Goal: Task Accomplishment & Management: Manage account settings

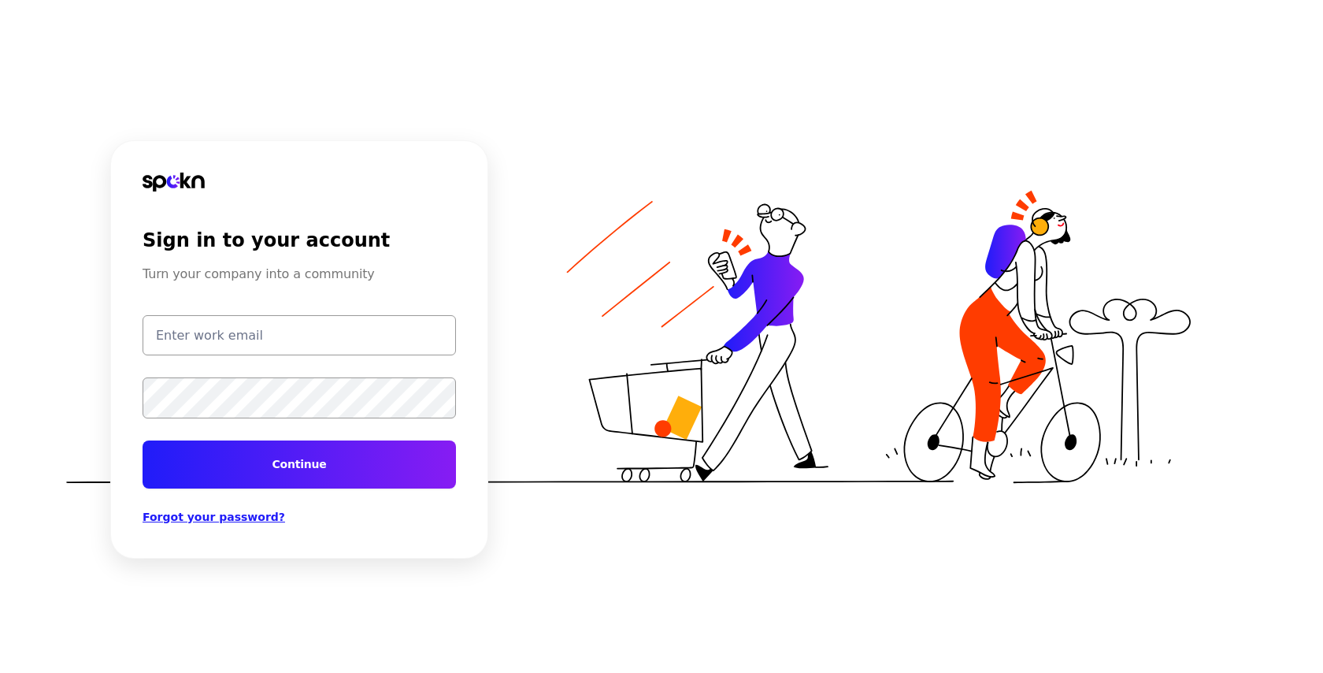
click at [380, 310] on div "Sign in to your account Turn your company into a community Continue Forgot your…" at bounding box center [299, 377] width 313 height 296
click at [387, 324] on input "email" at bounding box center [299, 335] width 313 height 40
type input "[EMAIL_ADDRESS][DOMAIN_NAME]"
click at [143, 440] on button "Continue" at bounding box center [299, 464] width 313 height 48
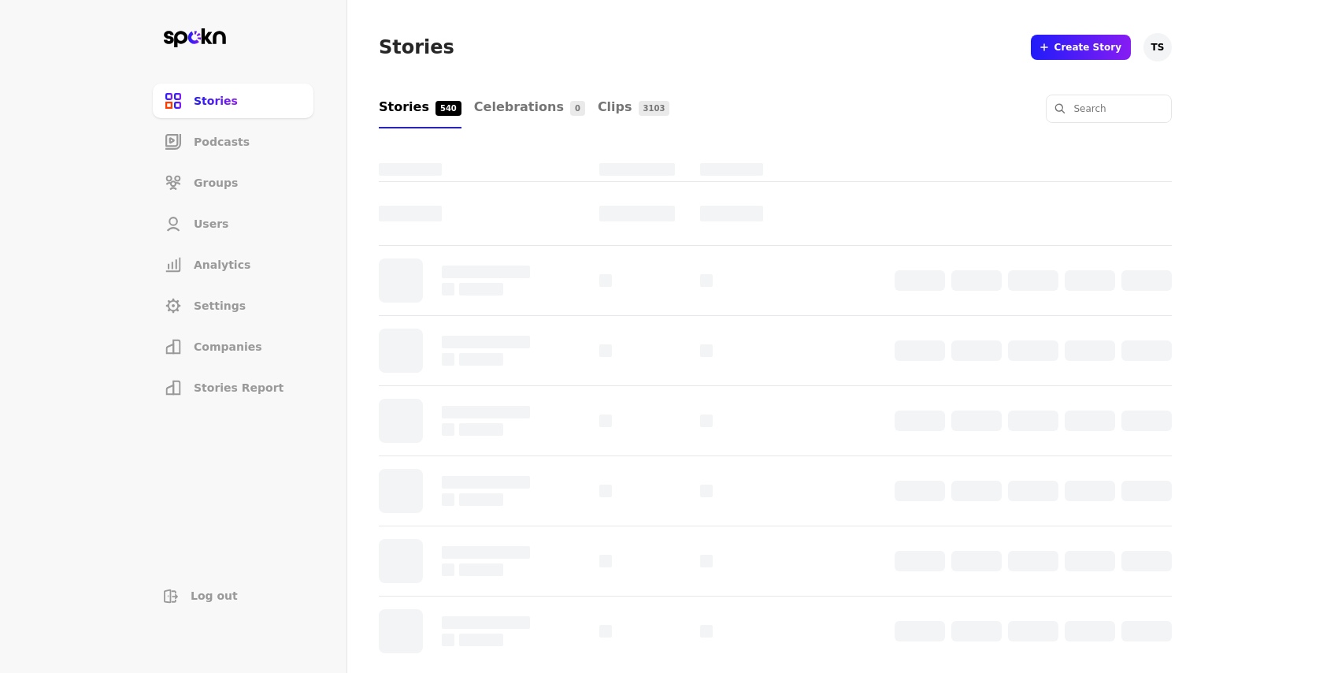
click at [245, 344] on span "Companies" at bounding box center [228, 347] width 69 height 16
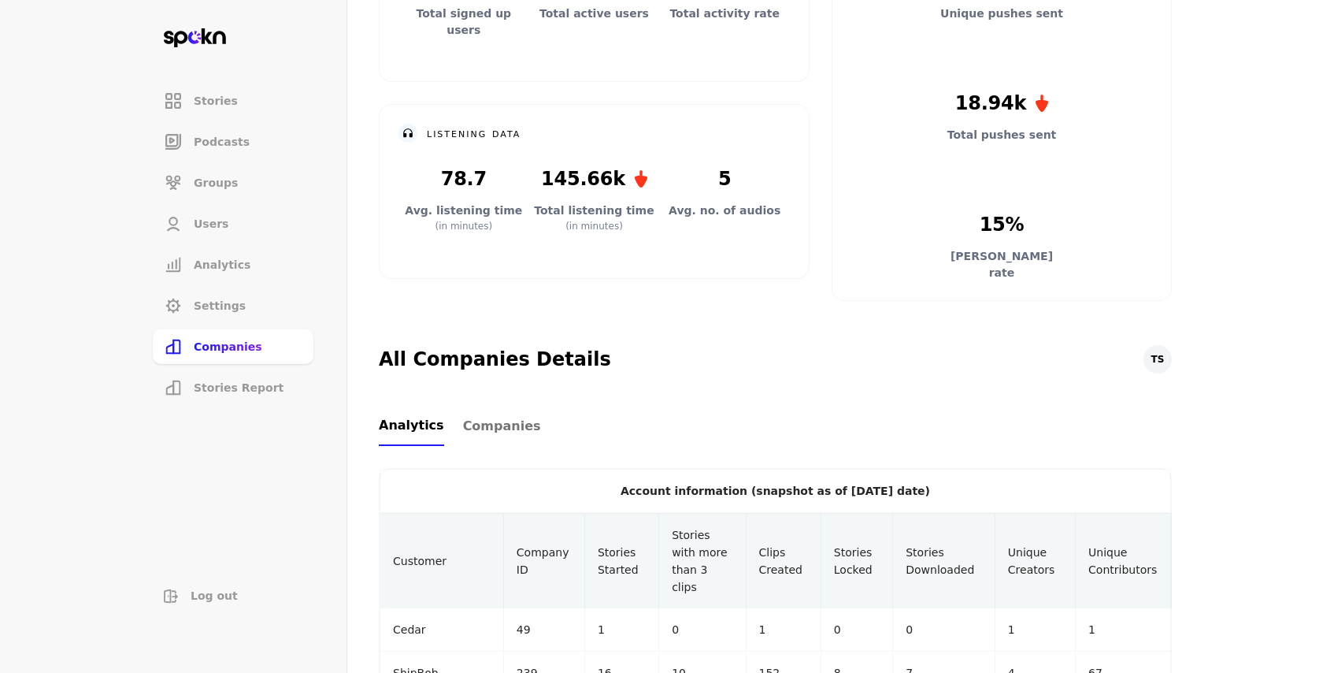
scroll to position [228, 0]
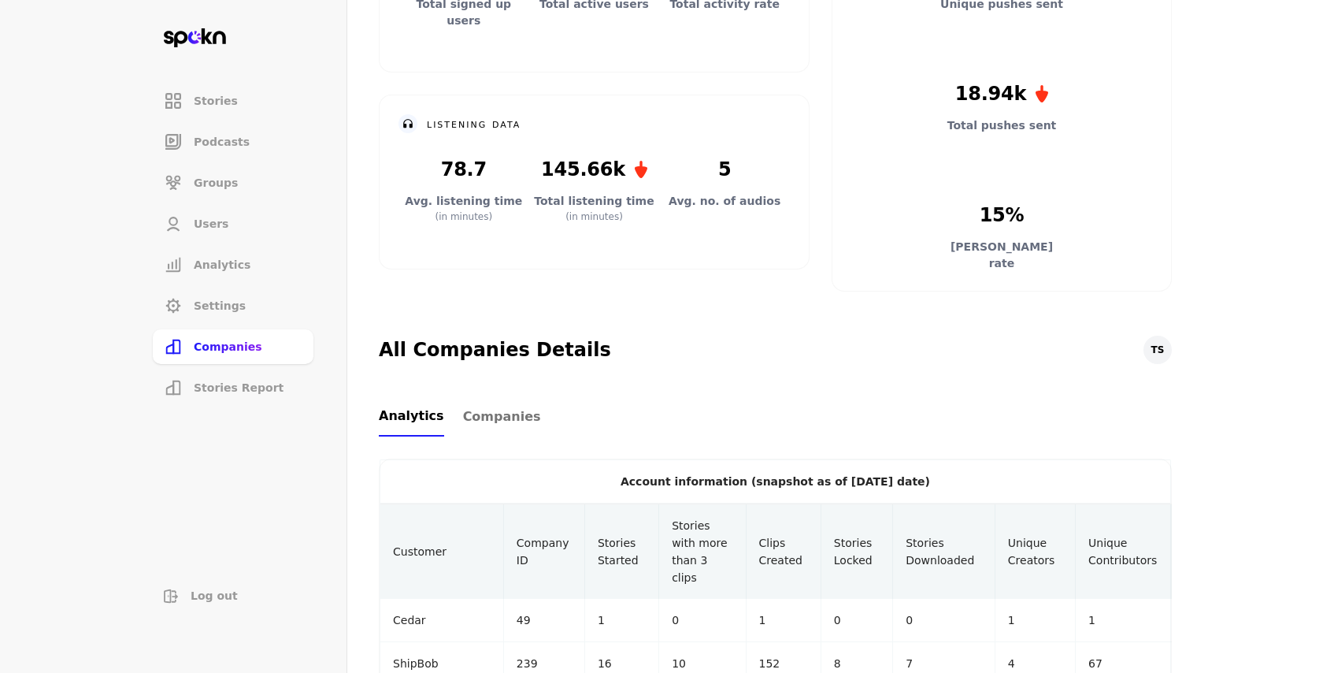
click at [485, 426] on link "Companies" at bounding box center [502, 416] width 78 height 39
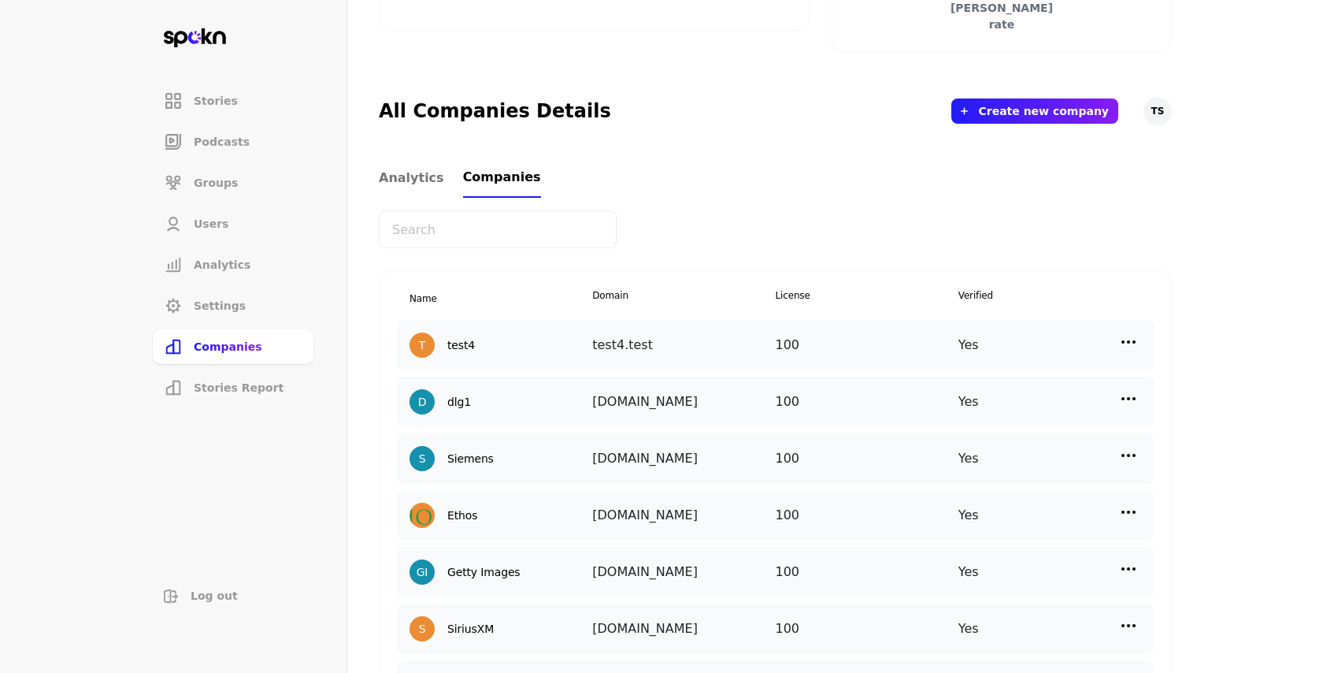
scroll to position [468, 0]
click at [202, 321] on li "Settings" at bounding box center [233, 305] width 161 height 35
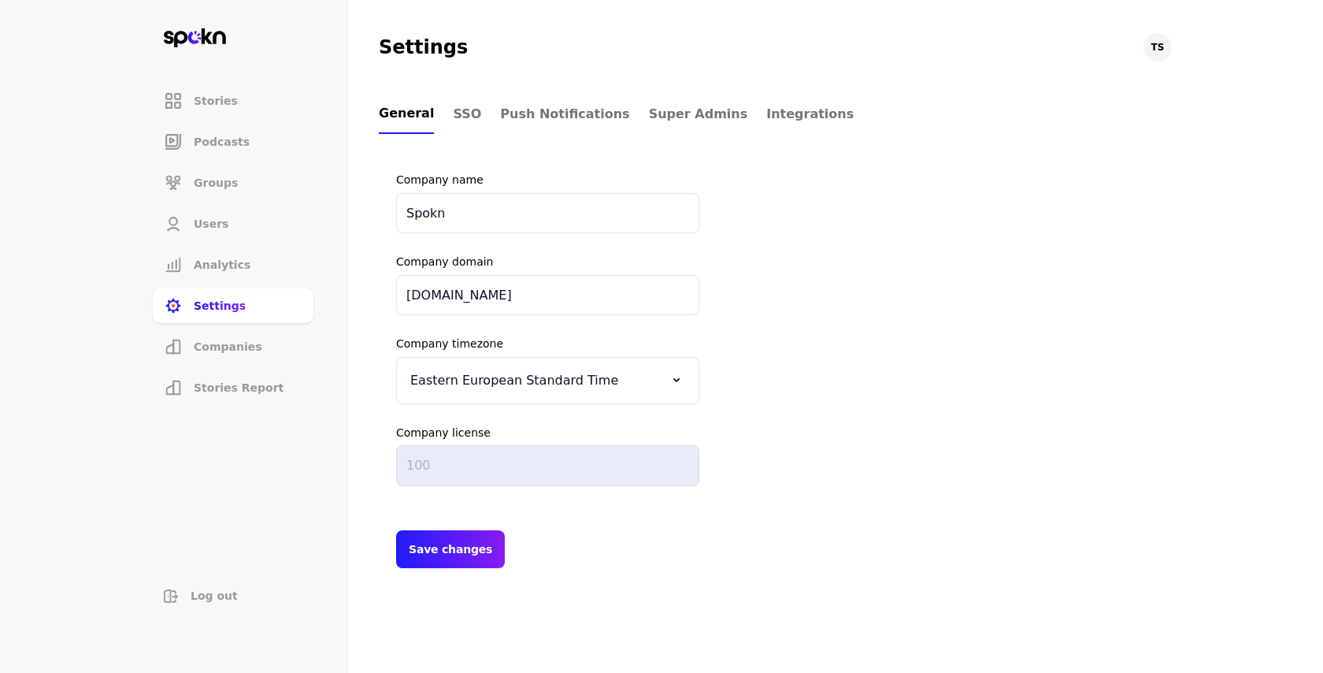
click at [462, 116] on span "SSO" at bounding box center [467, 114] width 28 height 19
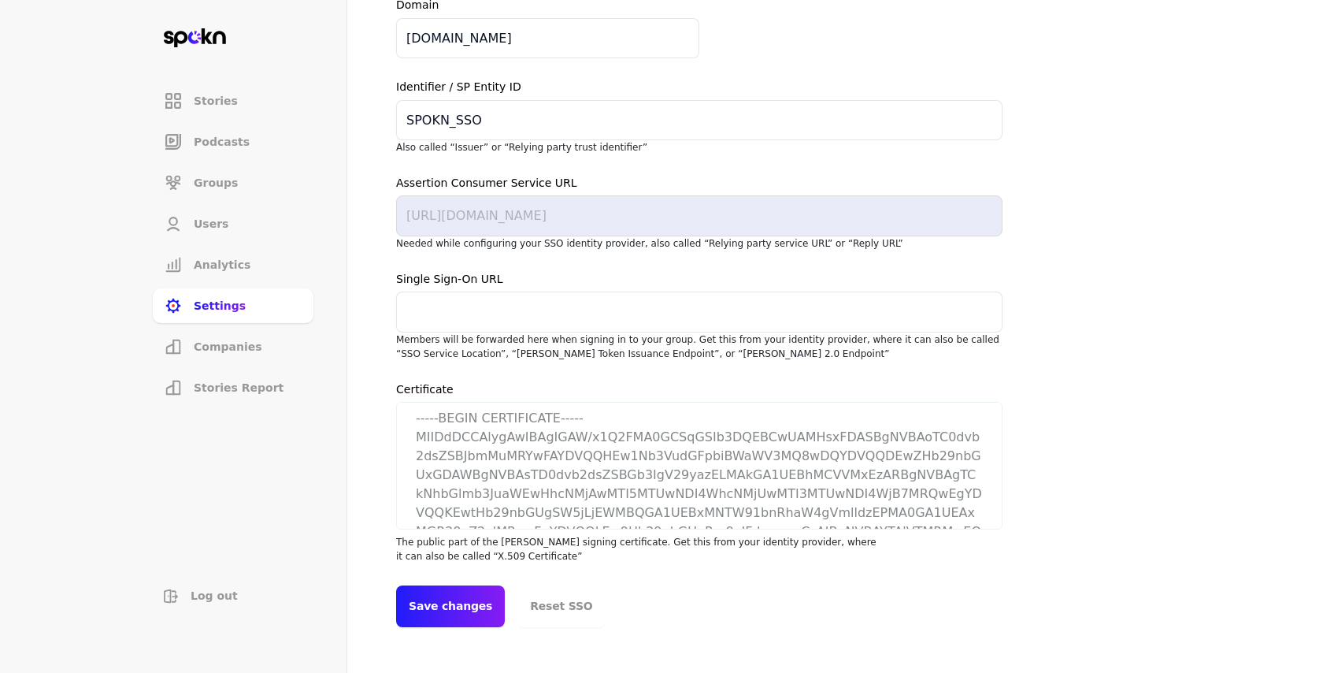
scroll to position [273, 0]
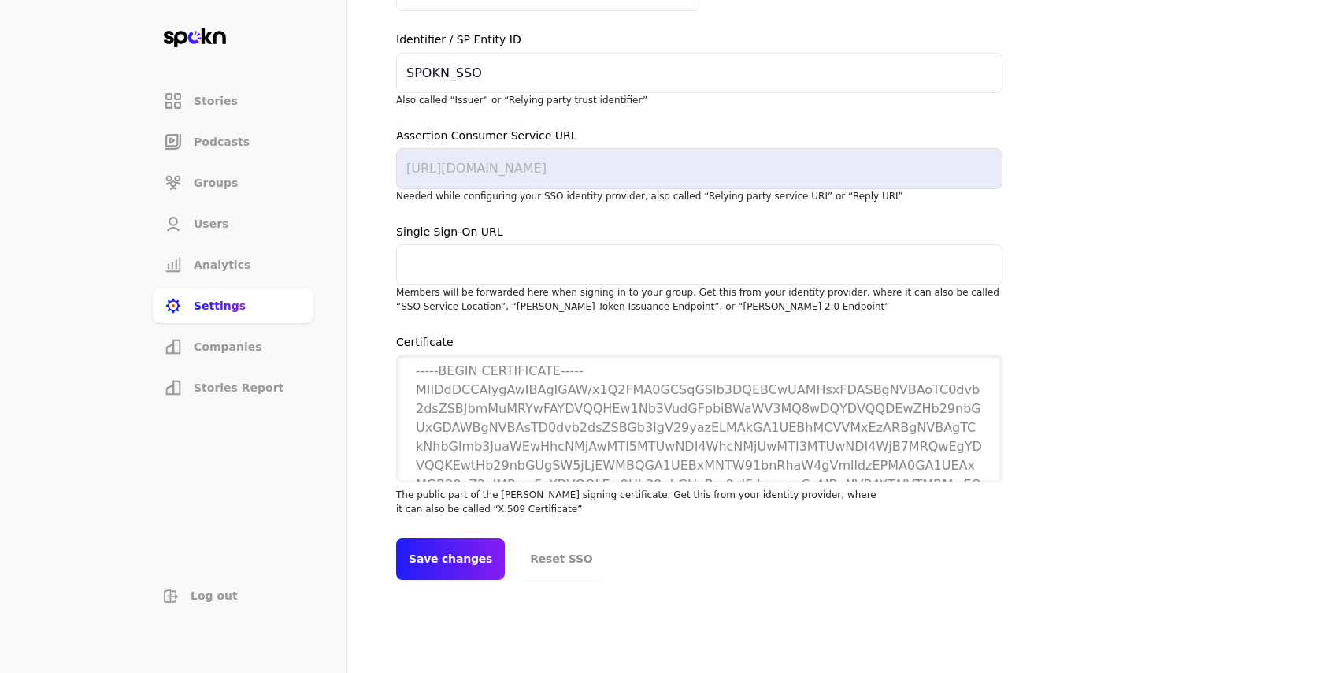
drag, startPoint x: 535, startPoint y: 415, endPoint x: 535, endPoint y: 446, distance: 30.7
click at [535, 447] on textarea at bounding box center [699, 418] width 606 height 128
click at [229, 90] on li "Stories" at bounding box center [233, 100] width 161 height 35
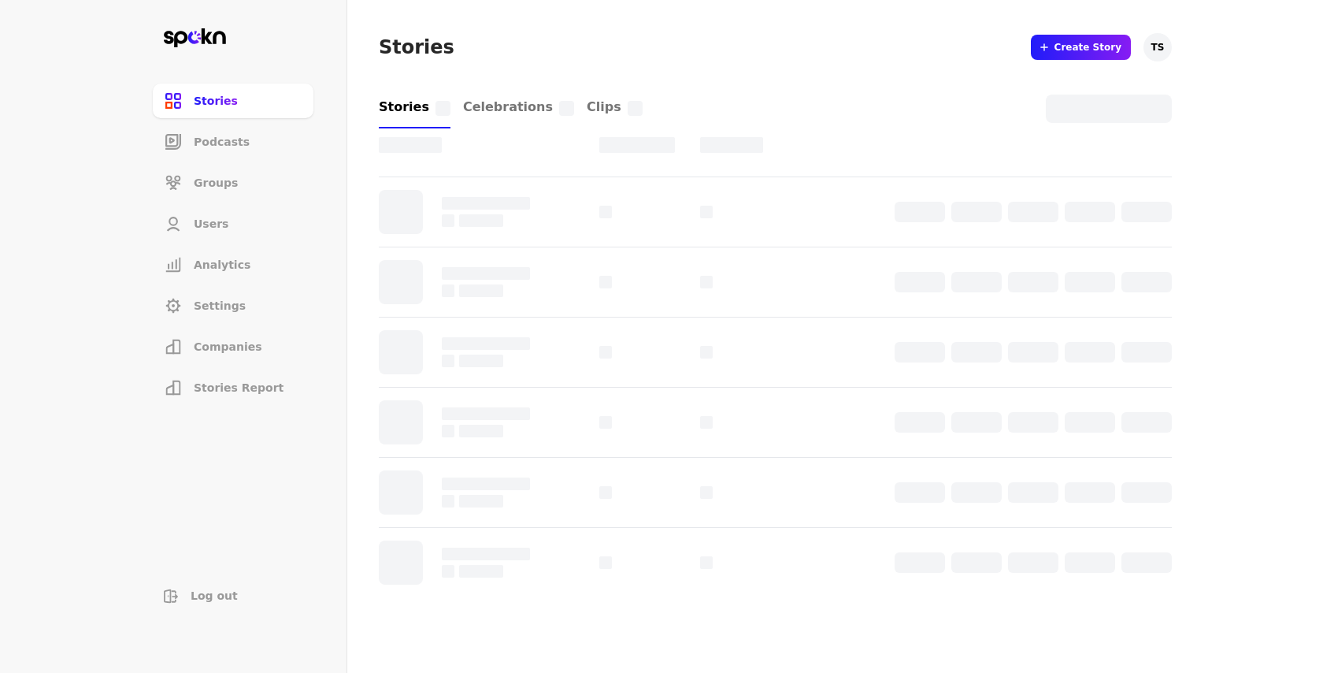
scroll to position [69, 0]
click at [763, 72] on header "Stories Create Story TS" at bounding box center [775, 47] width 793 height 95
